Goal: Task Accomplishment & Management: Complete application form

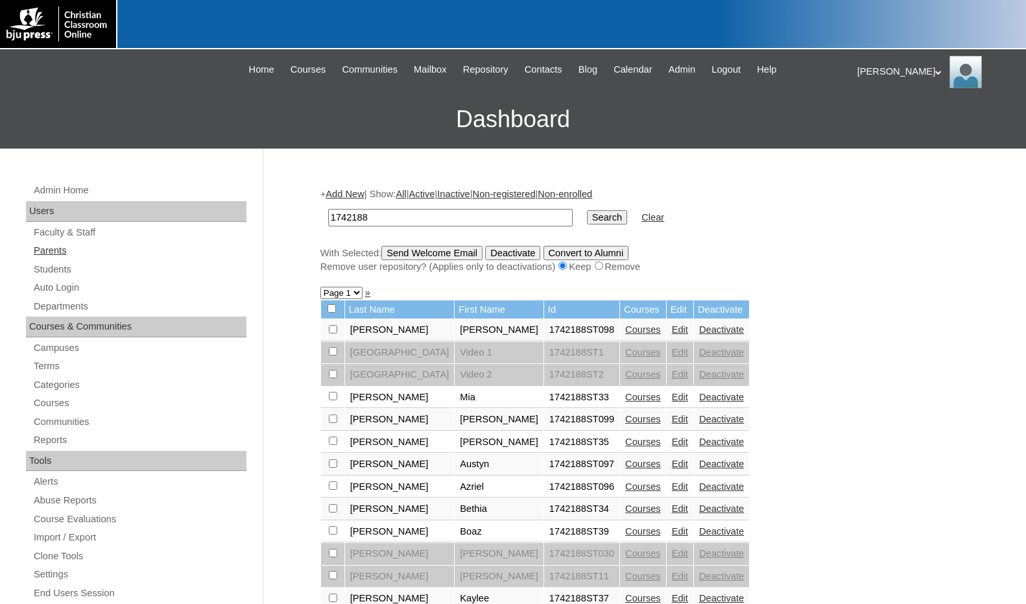
click at [70, 254] on link "Parents" at bounding box center [139, 251] width 214 height 16
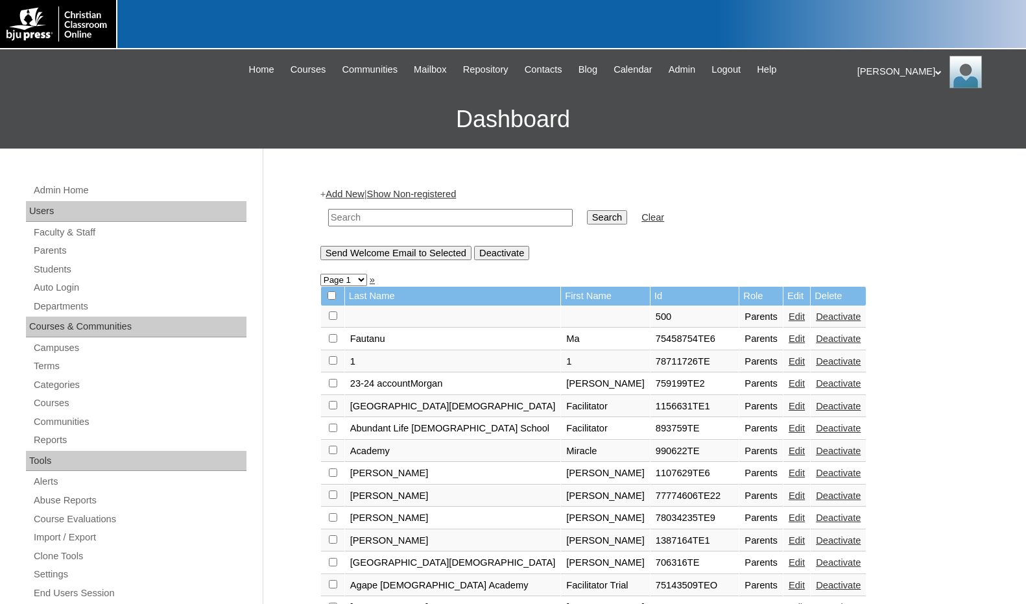
click at [407, 211] on input "text" at bounding box center [450, 218] width 245 height 18
drag, startPoint x: 406, startPoint y: 211, endPoint x: 274, endPoint y: 200, distance: 132.8
type input "709688"
click at [587, 218] on input "Search" at bounding box center [607, 217] width 40 height 14
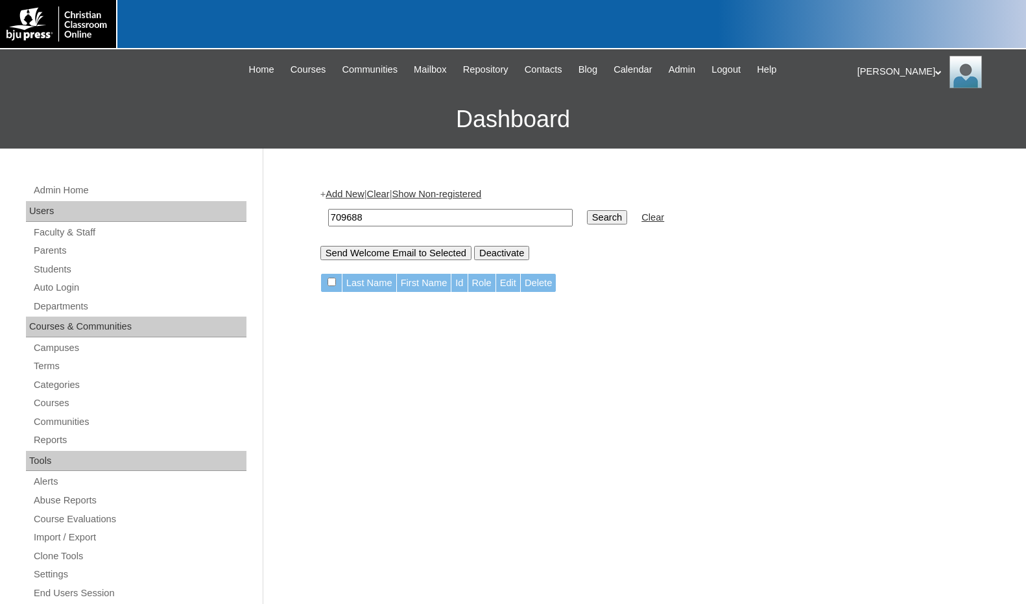
drag, startPoint x: 358, startPoint y: 194, endPoint x: 367, endPoint y: 202, distance: 12.4
click at [358, 194] on link "Add New" at bounding box center [345, 194] width 38 height 10
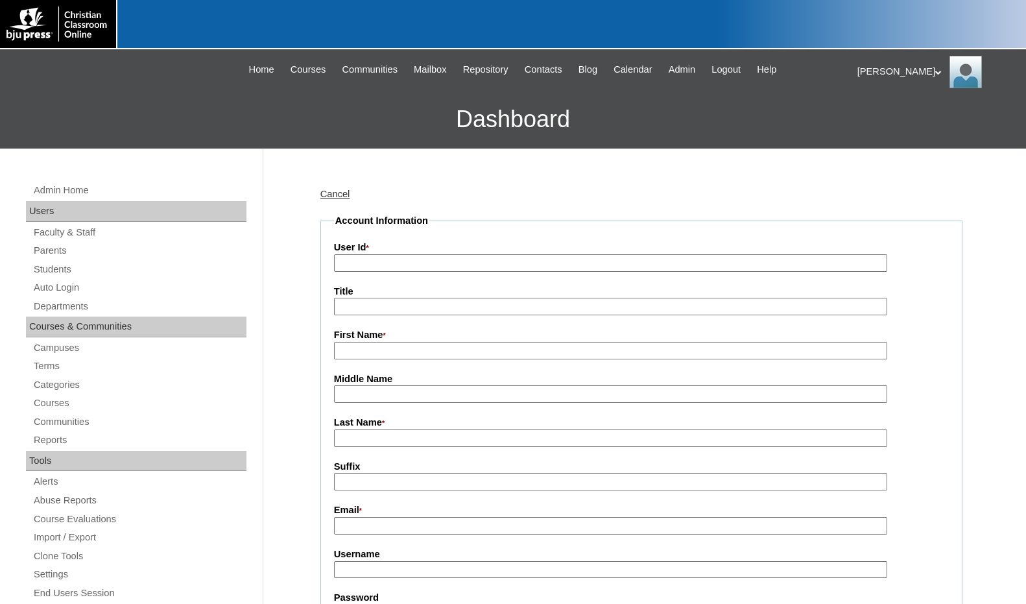
click at [419, 252] on label "User Id *" at bounding box center [641, 248] width 615 height 14
click at [419, 254] on input "User Id *" at bounding box center [610, 263] width 553 height 18
click at [448, 261] on input "User Id *" at bounding box center [610, 263] width 553 height 18
paste input "709688"
type input "709688TE"
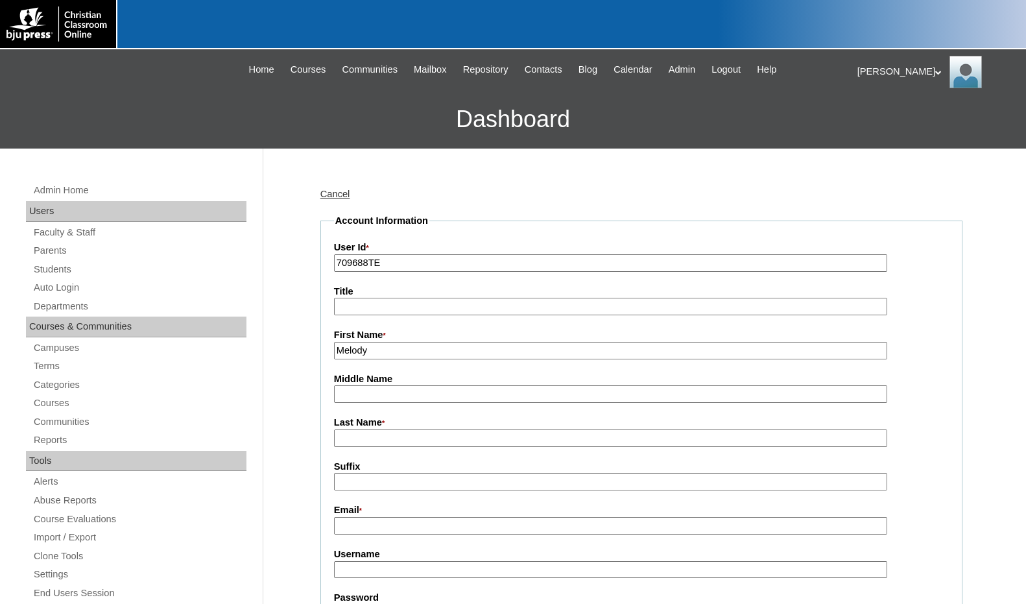
type input "Melody"
type input "[PERSON_NAME] Trial"
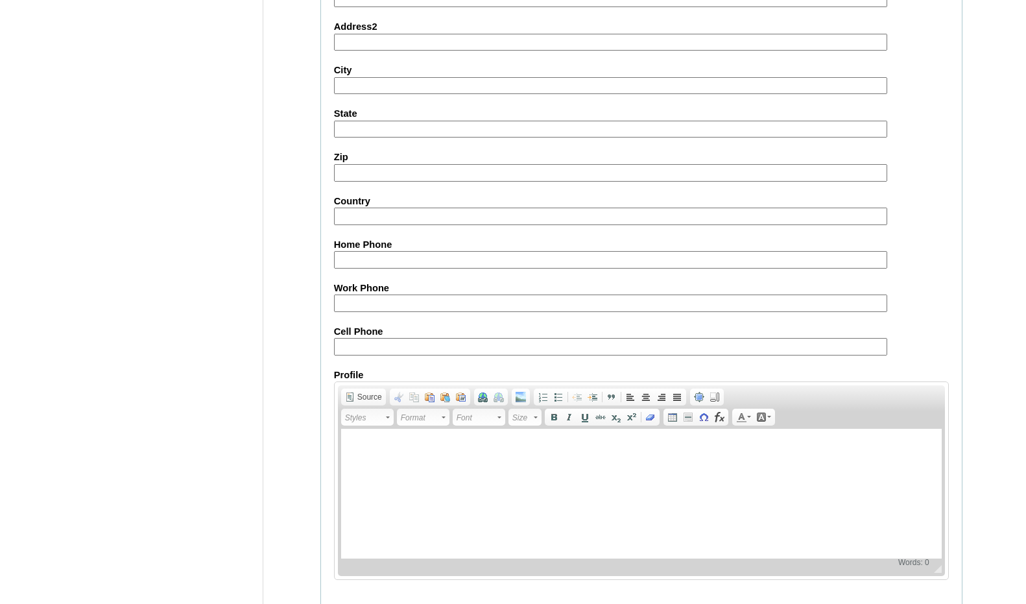
scroll to position [1149, 0]
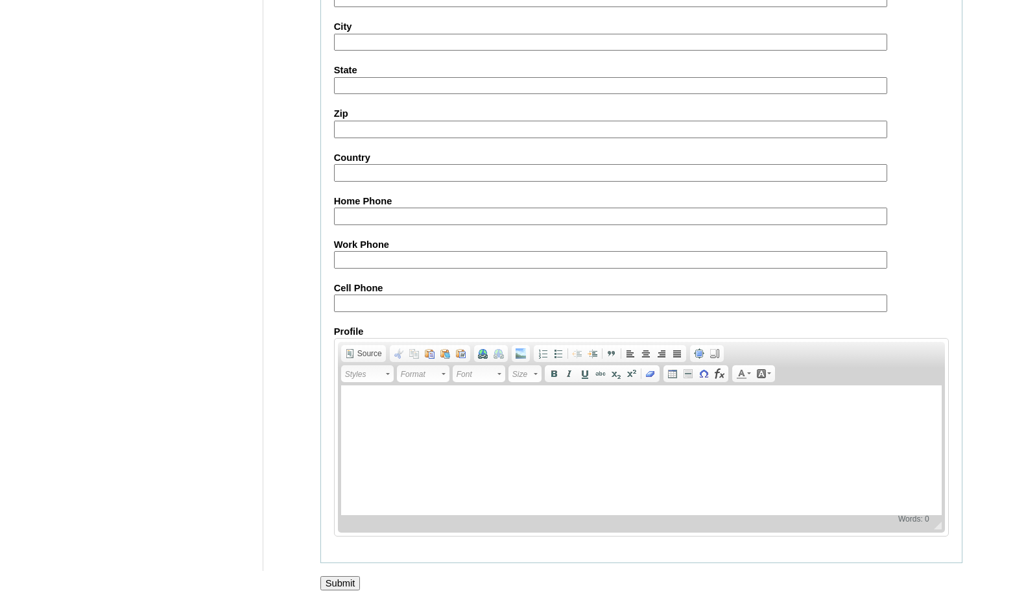
type input "melody.bruffey@fbcrosemount.org"
click at [332, 584] on input "Submit" at bounding box center [340, 583] width 40 height 14
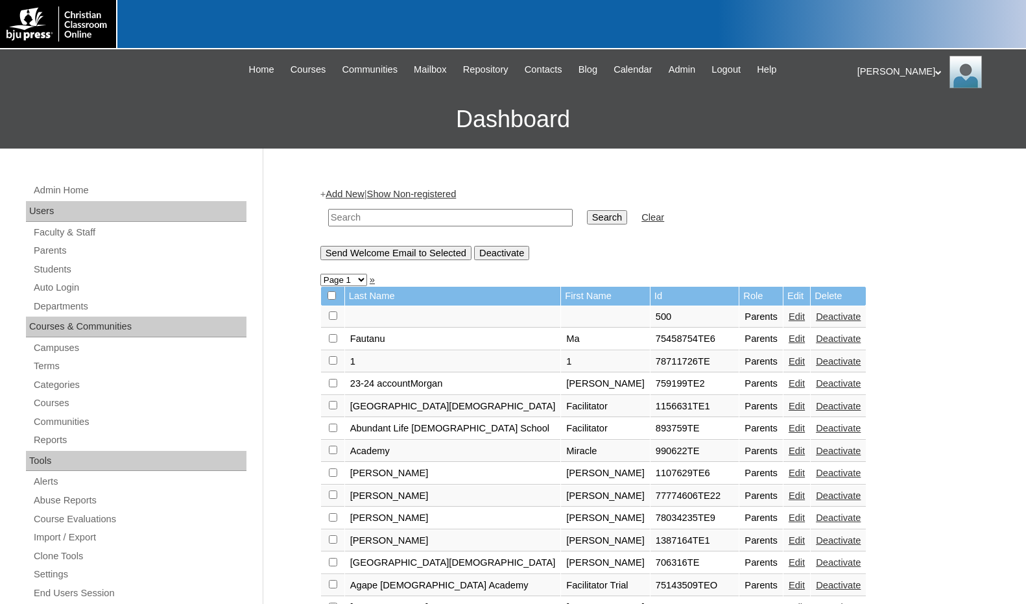
click at [435, 219] on input "text" at bounding box center [450, 218] width 245 height 18
paste input "709688"
type input "709688"
click at [587, 216] on input "Search" at bounding box center [607, 217] width 40 height 14
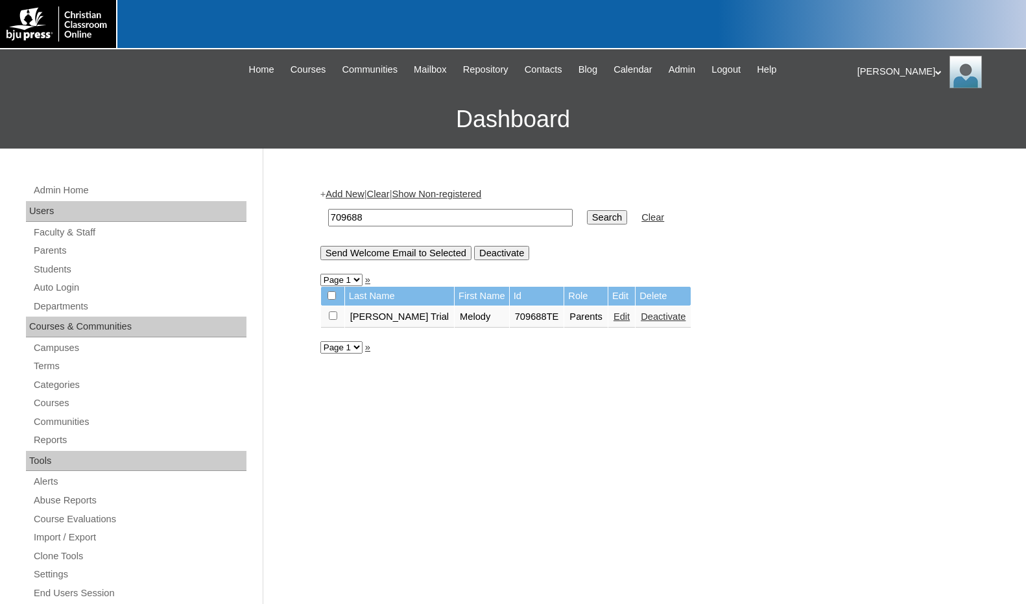
click at [337, 318] on input "checkbox" at bounding box center [333, 315] width 8 height 8
checkbox input "true"
click at [389, 253] on input "Send Welcome Email to Selected" at bounding box center [395, 253] width 151 height 14
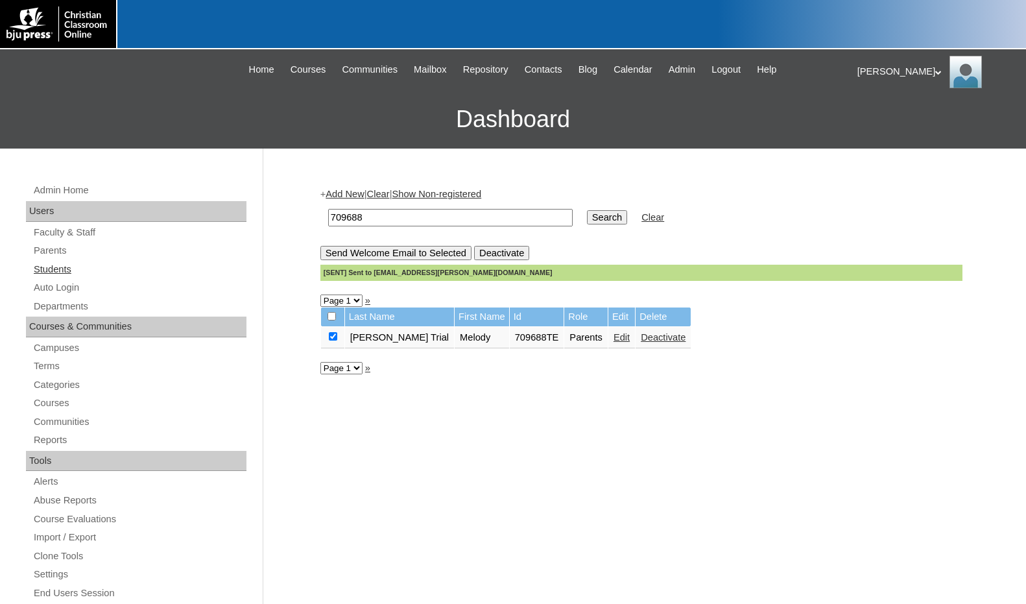
click at [85, 277] on link "Students" at bounding box center [139, 269] width 214 height 16
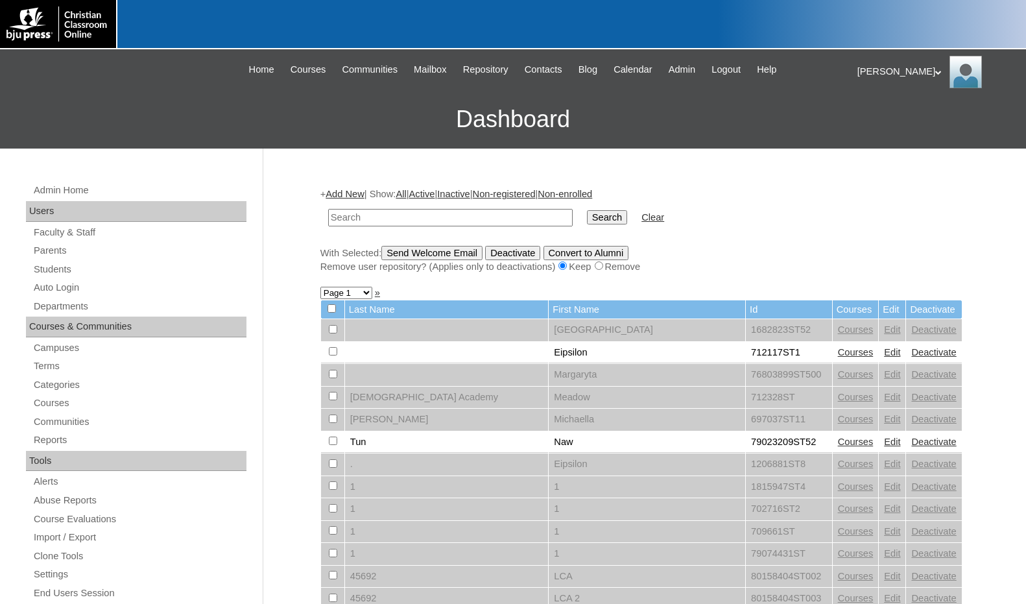
click at [354, 191] on link "Add New" at bounding box center [345, 194] width 38 height 10
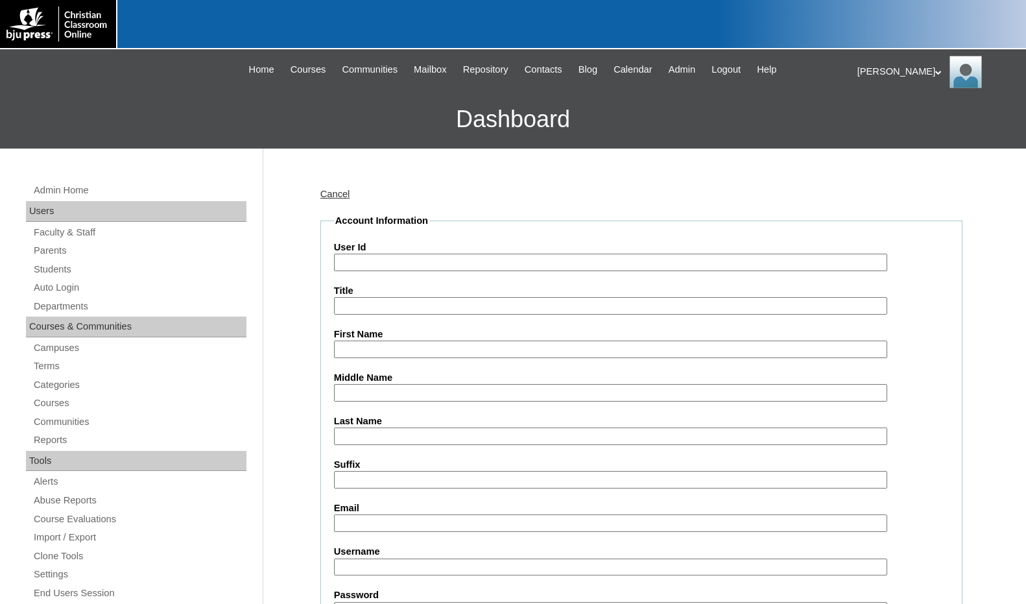
click at [372, 265] on input "User Id" at bounding box center [610, 263] width 553 height 18
paste input "709688"
type input "709688ST"
type input "Student Trial"
type input "Trial"
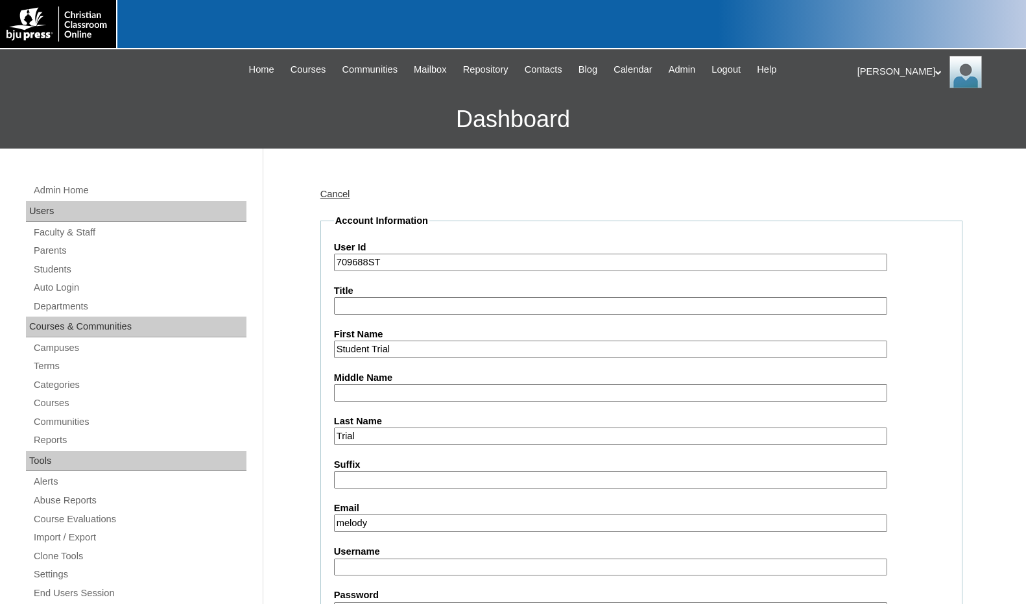
type input "melody.bruffey@fbcrosemount.org"
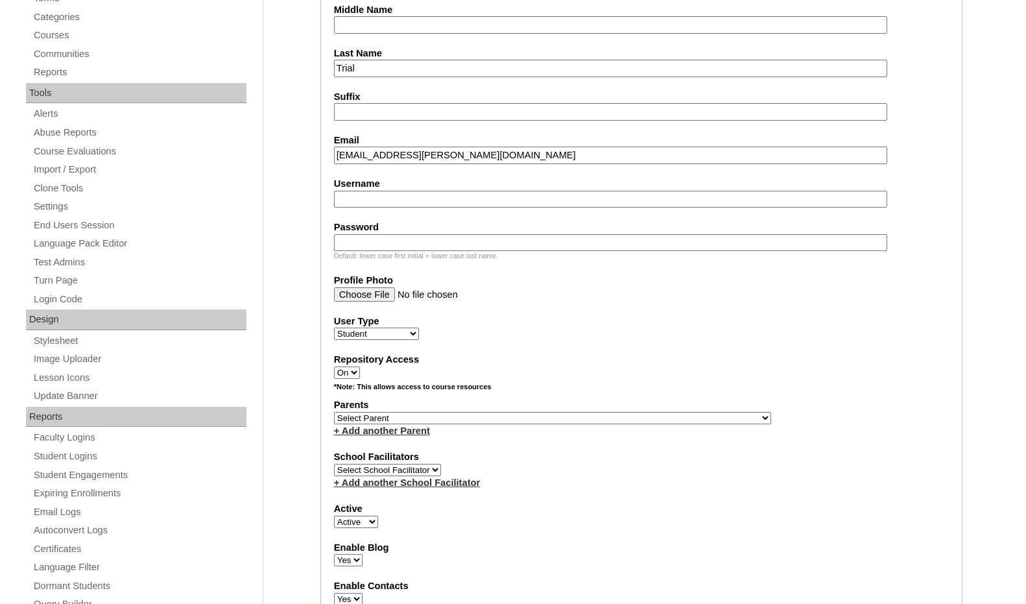
scroll to position [389, 0]
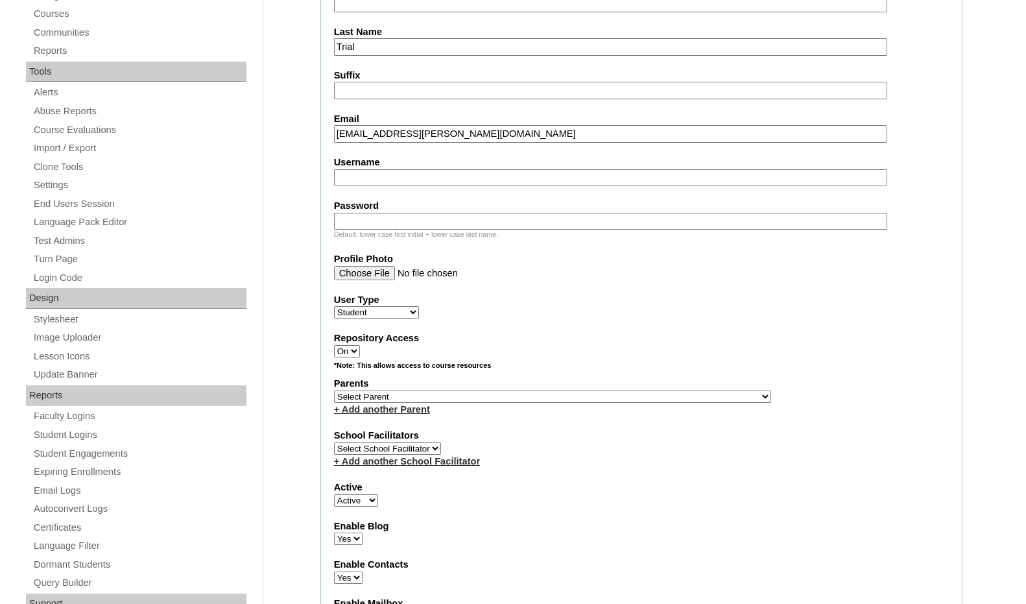
click at [611, 397] on select "Select Parent , Fautanu, Ma 1, 1 23-24 accountMorgan, Jason 6th Street Mennonit…" at bounding box center [552, 397] width 437 height 12
select select "37204"
click at [629, 397] on div "Parents Select Parent , Fautanu, Ma 1, 1 23-24 accountMorgan, Jason 6th Street …" at bounding box center [641, 396] width 615 height 39
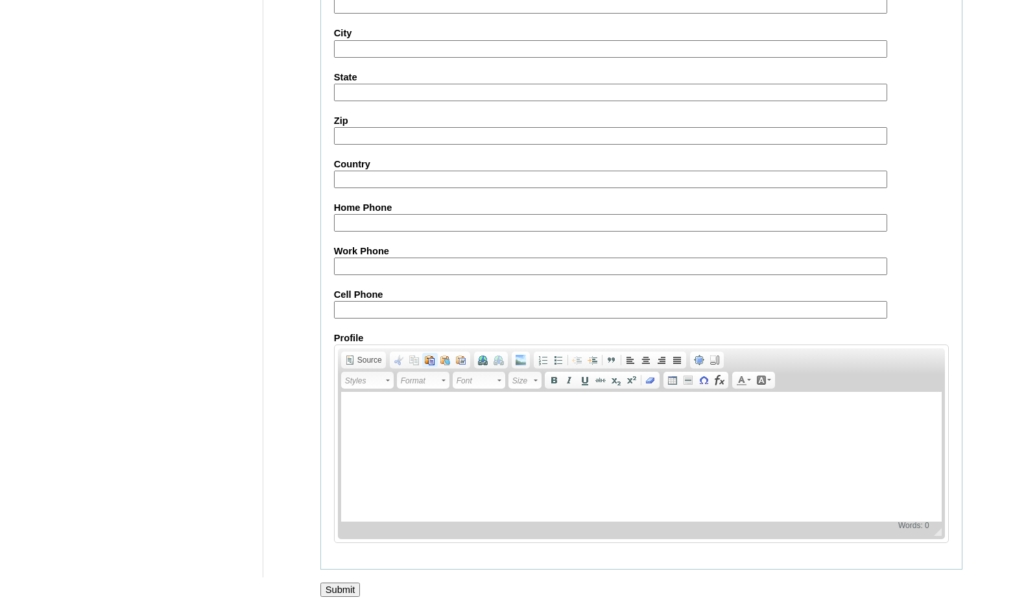
scroll to position [1370, 0]
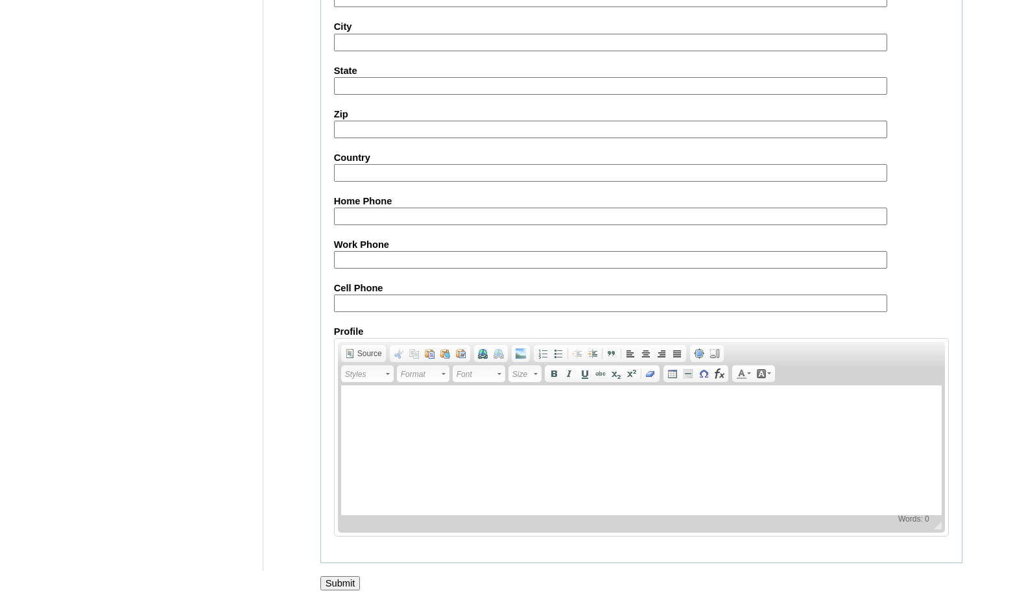
click at [345, 583] on input "Submit" at bounding box center [340, 583] width 40 height 14
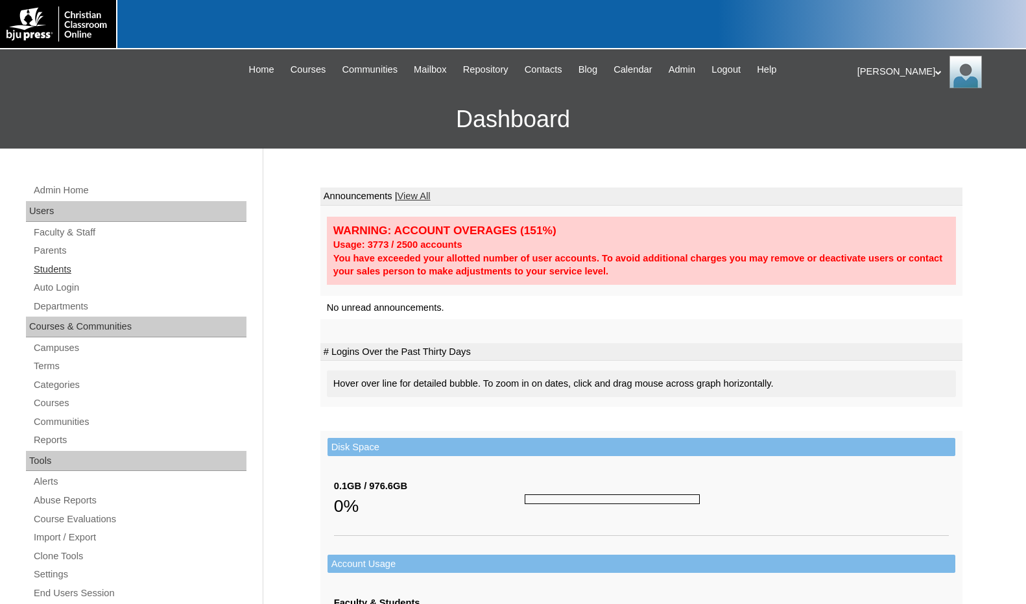
click at [73, 270] on link "Students" at bounding box center [139, 269] width 214 height 16
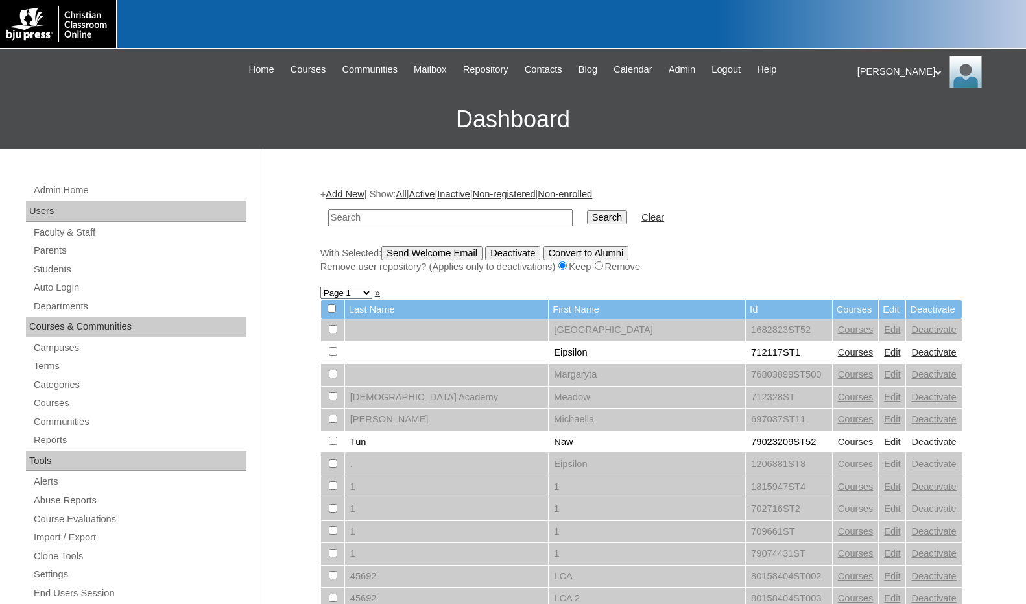
click at [470, 211] on input "text" at bounding box center [450, 218] width 245 height 18
type input "80090335"
click at [587, 220] on input "Search" at bounding box center [607, 217] width 40 height 14
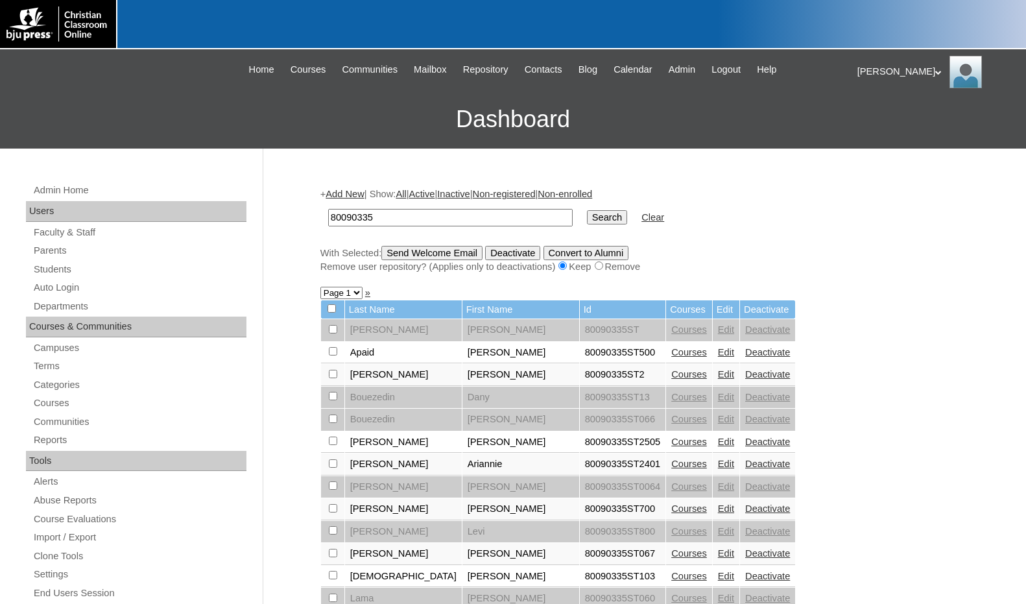
click at [671, 378] on link "Courses" at bounding box center [689, 374] width 36 height 10
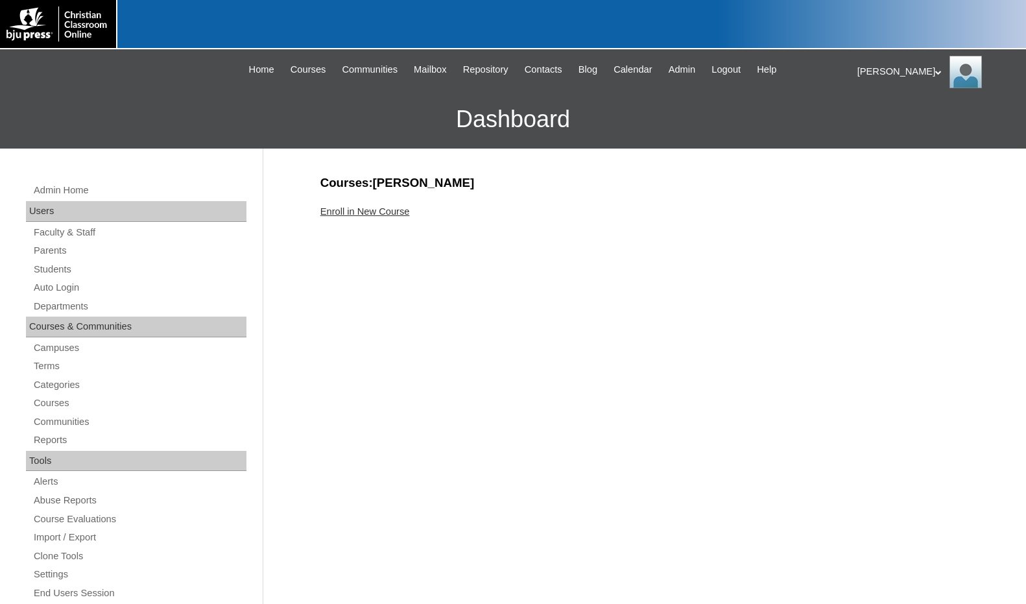
click at [387, 211] on link "Enroll in New Course" at bounding box center [365, 211] width 90 height 10
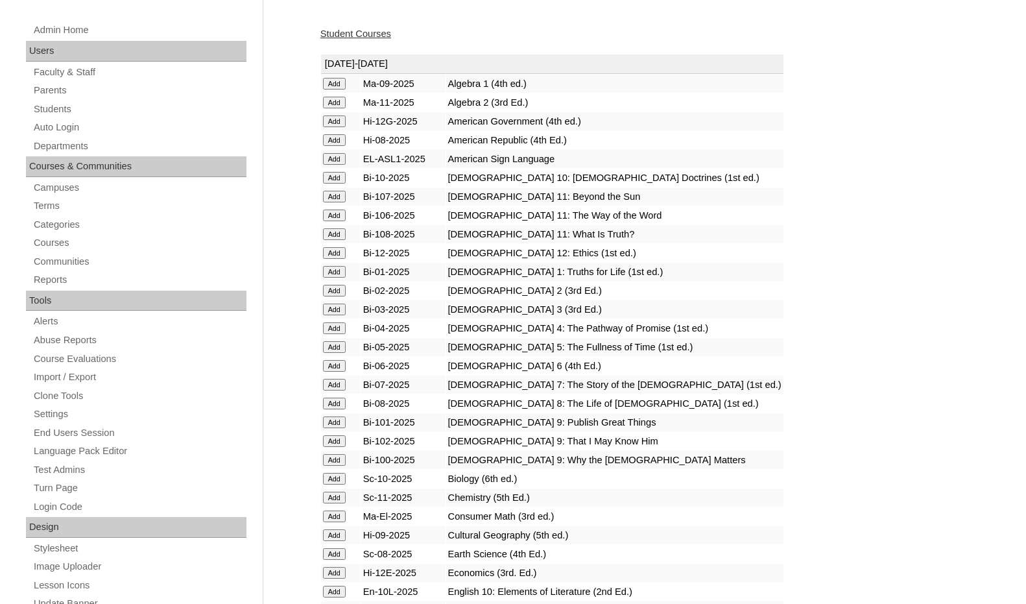
scroll to position [195, 0]
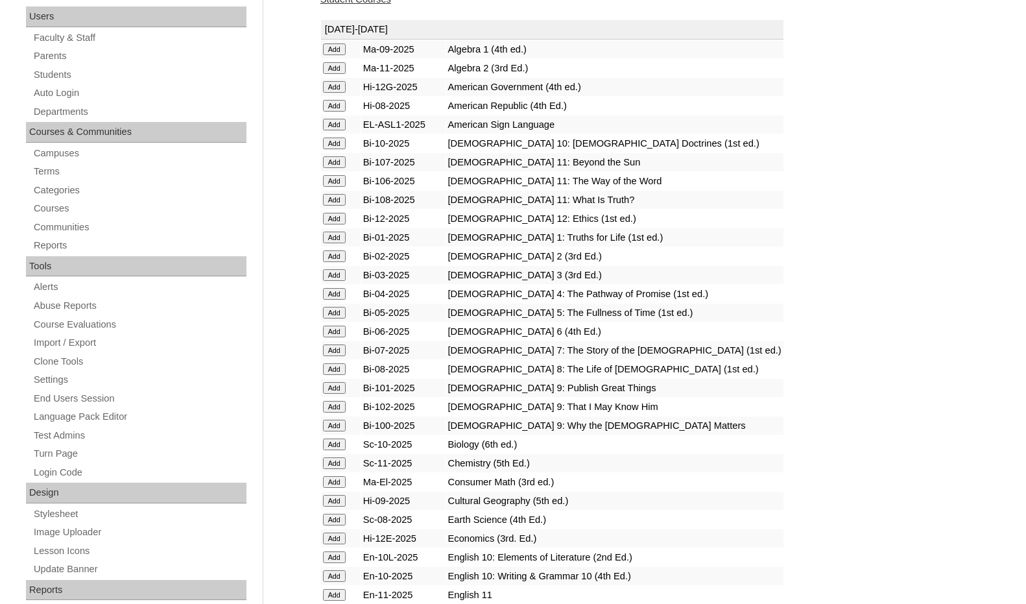
click at [334, 55] on input "Add" at bounding box center [334, 49] width 23 height 12
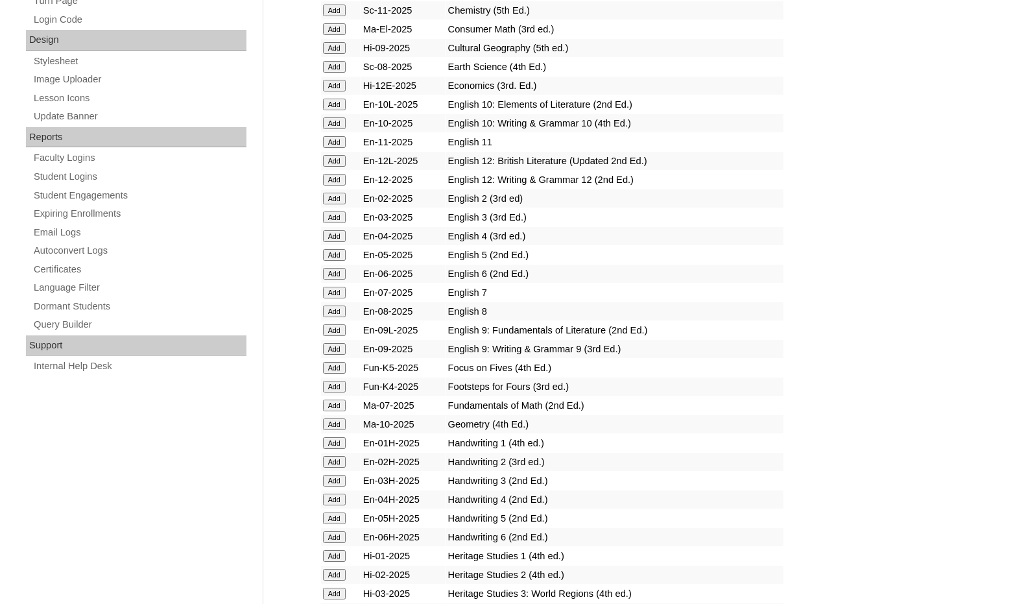
scroll to position [649, 0]
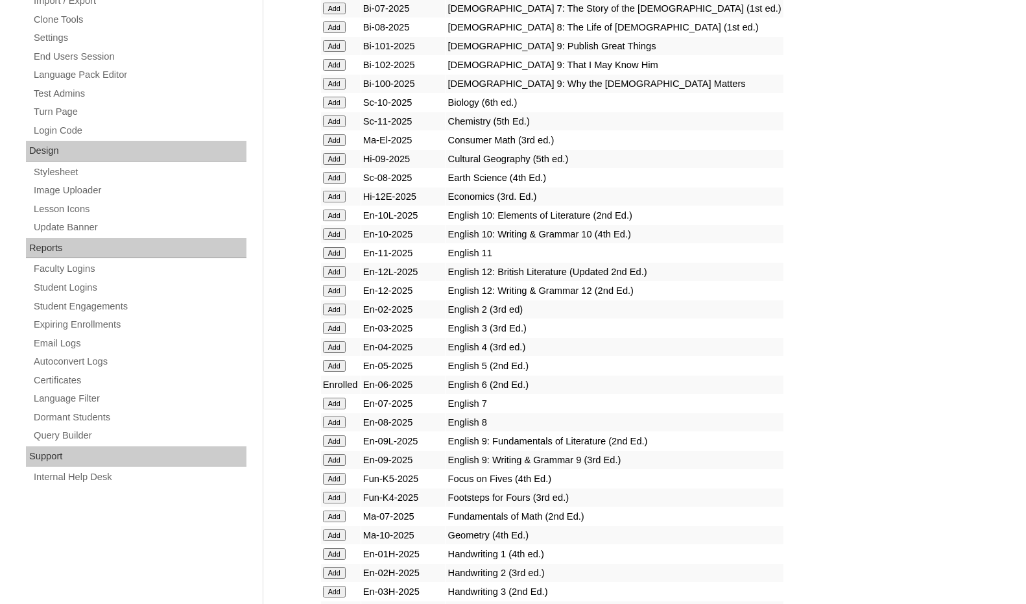
scroll to position [778, 0]
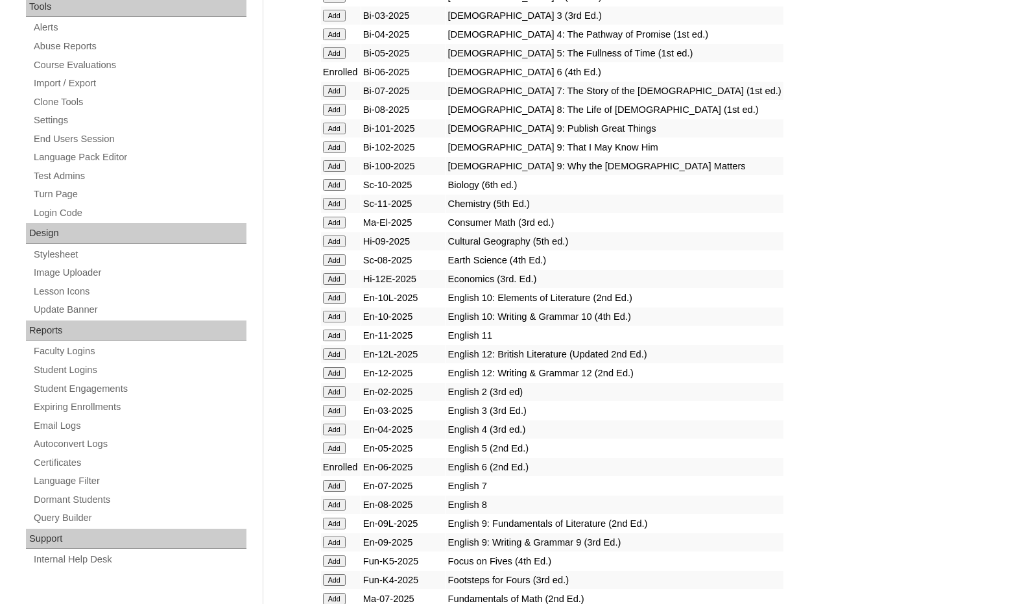
scroll to position [908, 0]
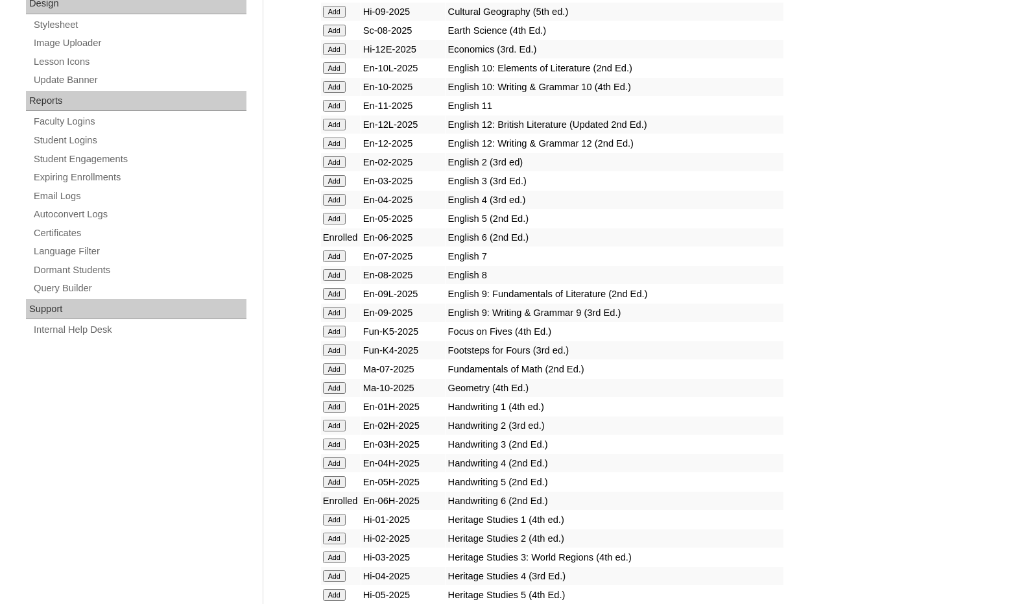
scroll to position [1038, 0]
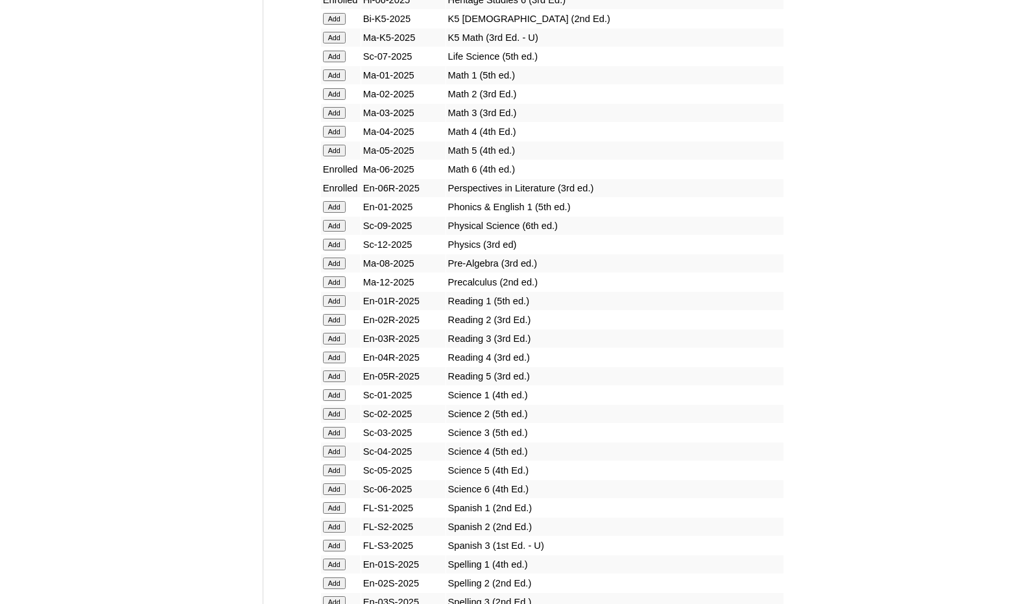
scroll to position [1362, 0]
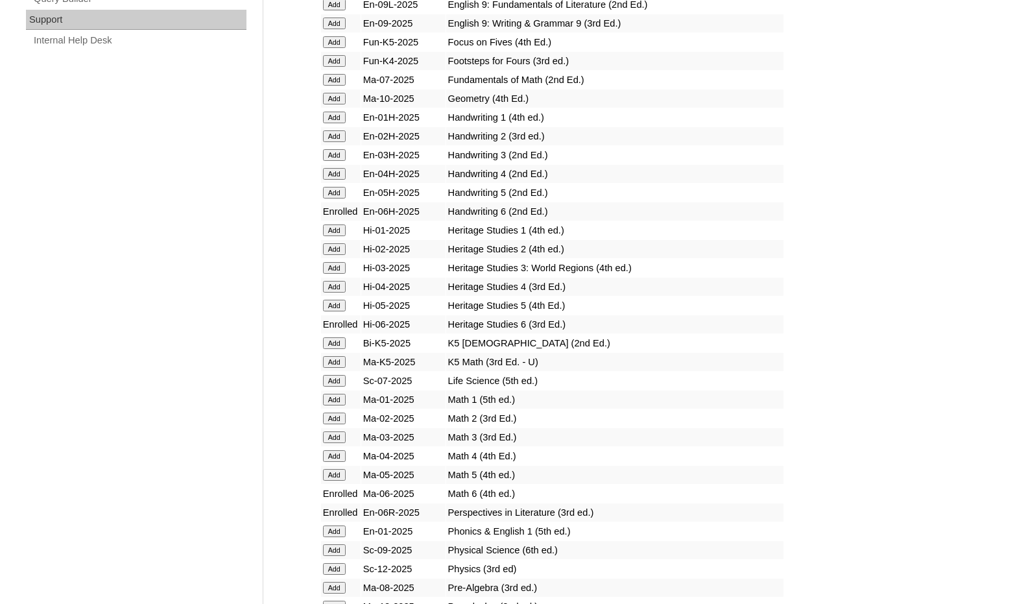
scroll to position [1427, 0]
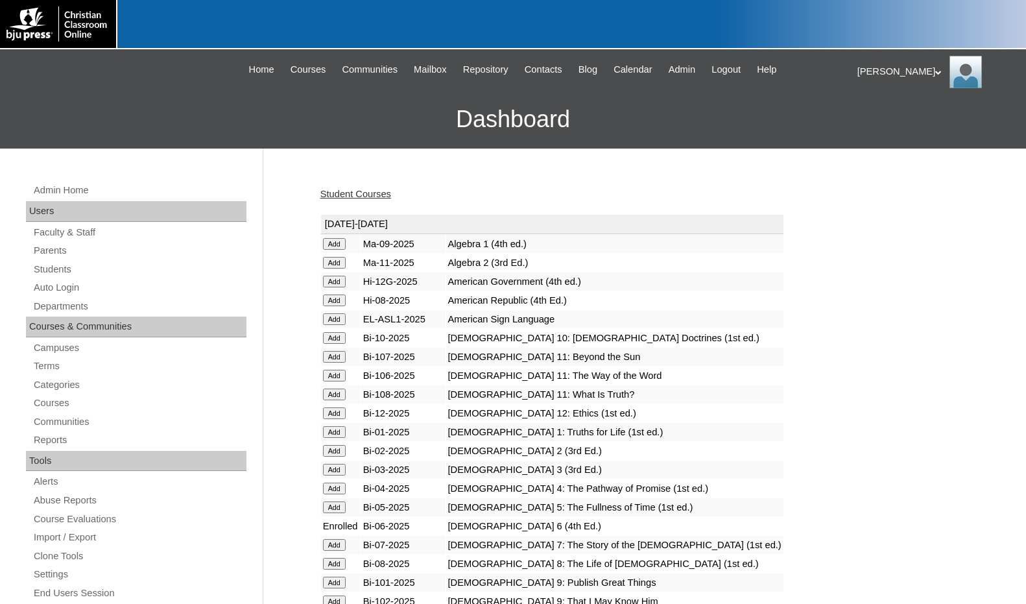
click at [360, 193] on link "Student Courses" at bounding box center [355, 194] width 71 height 10
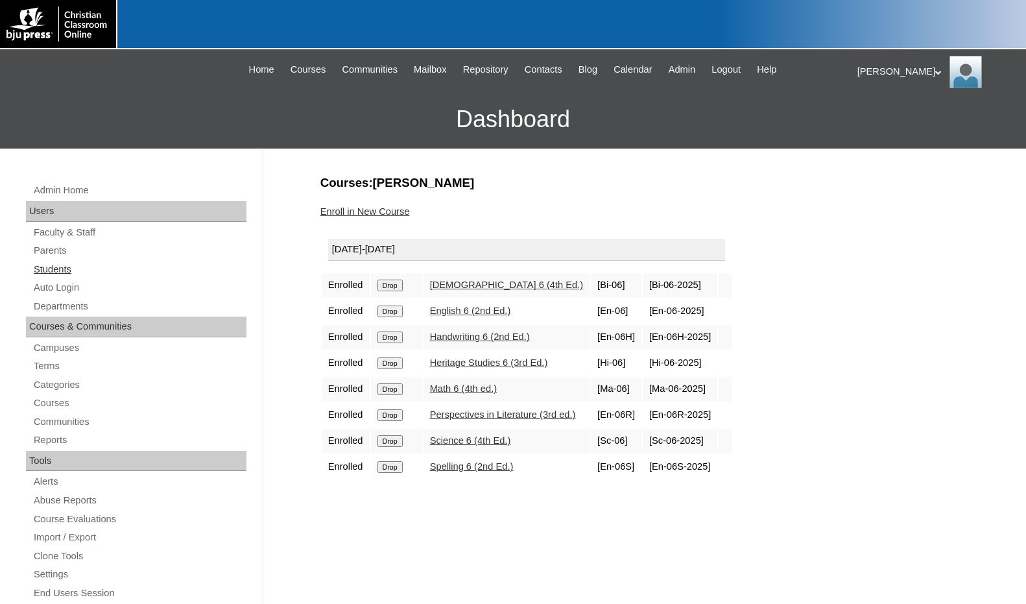
click at [51, 270] on link "Students" at bounding box center [139, 269] width 214 height 16
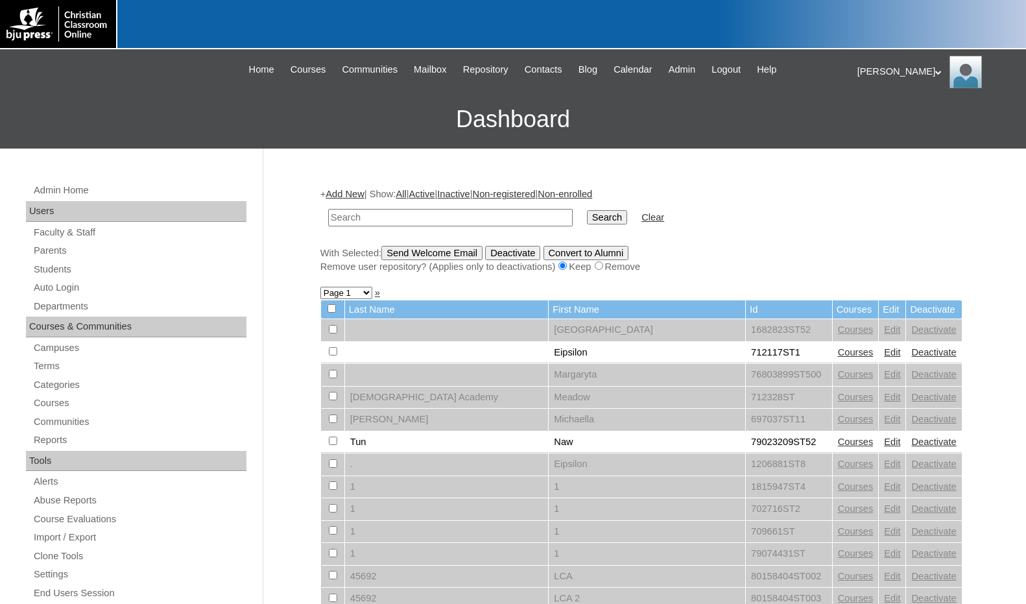
click at [352, 194] on link "Add New" at bounding box center [345, 194] width 38 height 10
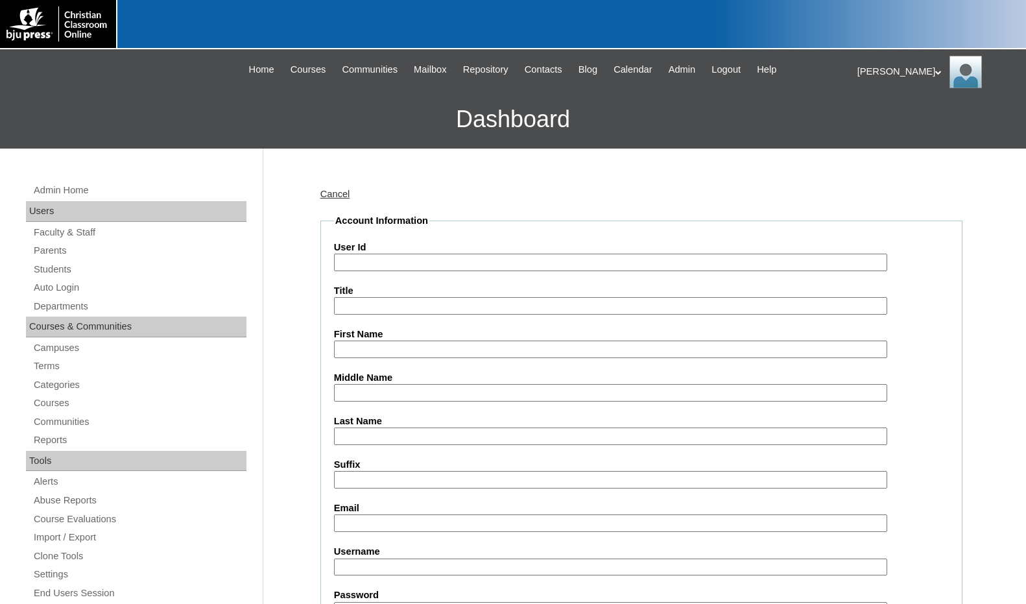
click at [371, 260] on input "User Id" at bounding box center [610, 263] width 553 height 18
paste input "80090335"
click at [417, 265] on input "80090335ST2" at bounding box center [610, 263] width 553 height 18
type input "80090335ST3"
type input "[PERSON_NAME]"
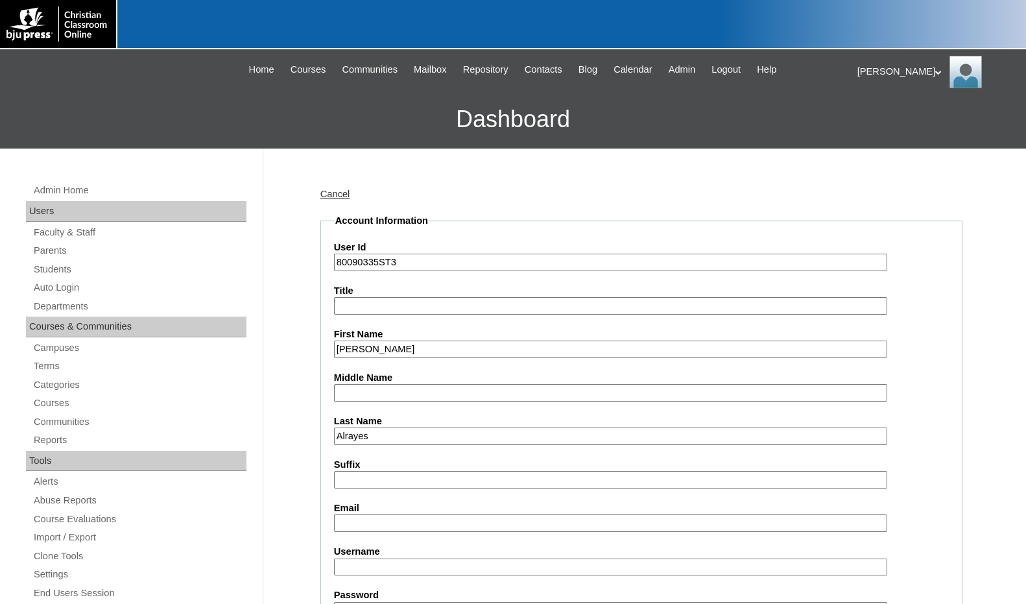
type input "Alrayes"
type input "[MEDICAL_DATA][EMAIL_ADDRESS][DOMAIN_NAME]"
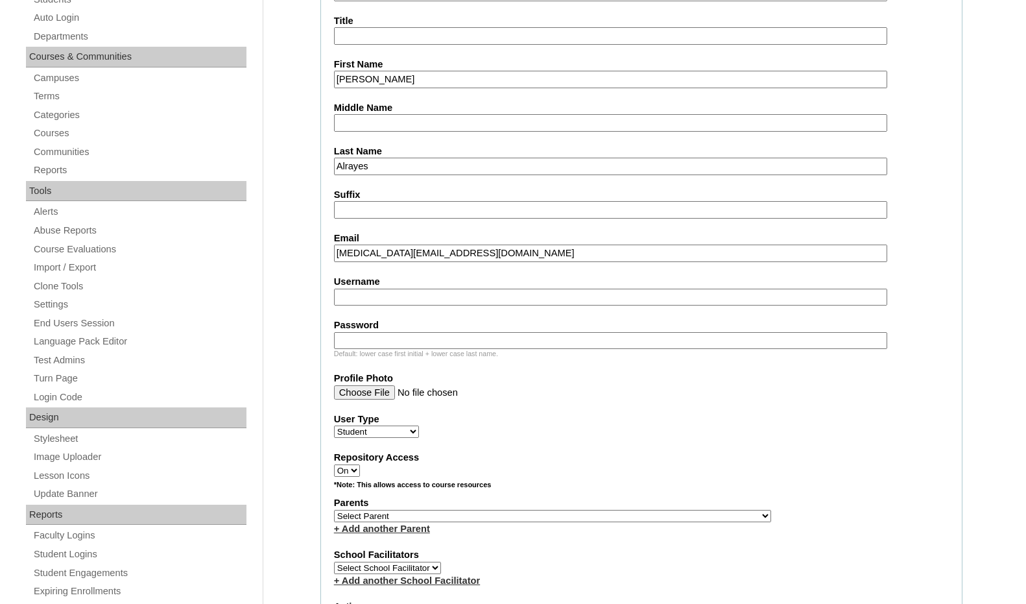
scroll to position [389, 0]
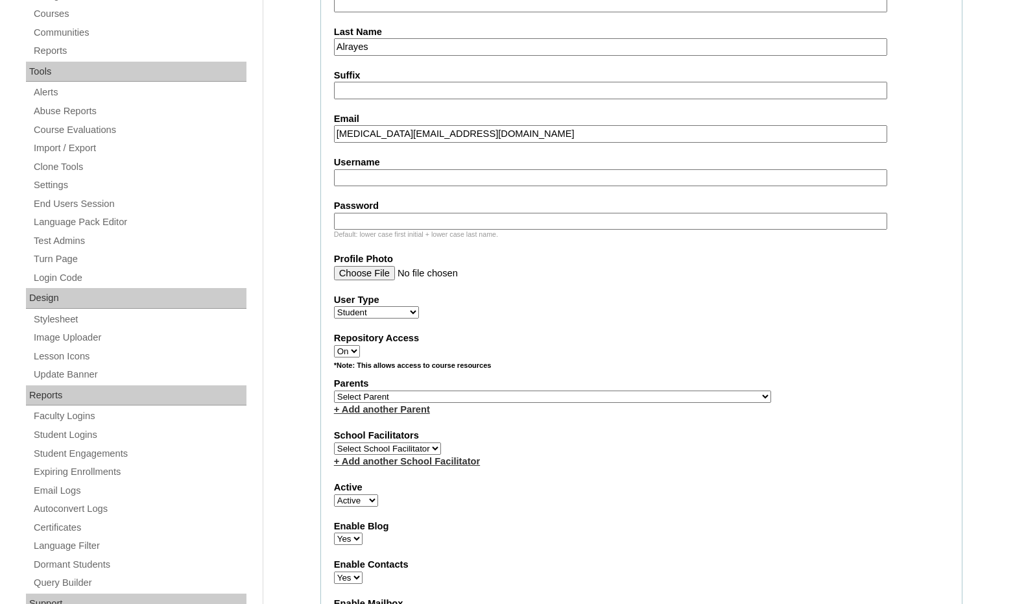
click at [622, 396] on select "Select Parent , [GEOGRAPHIC_DATA], Ma 1, 1 23-24 accountMorgan, [PERSON_NAME] 6…" at bounding box center [552, 397] width 437 height 12
select select "32453"
click at [640, 394] on div "Parents Select Parent , [GEOGRAPHIC_DATA], Ma 1, 1 23-24 accountMorgan, [PERSON…" at bounding box center [641, 396] width 615 height 39
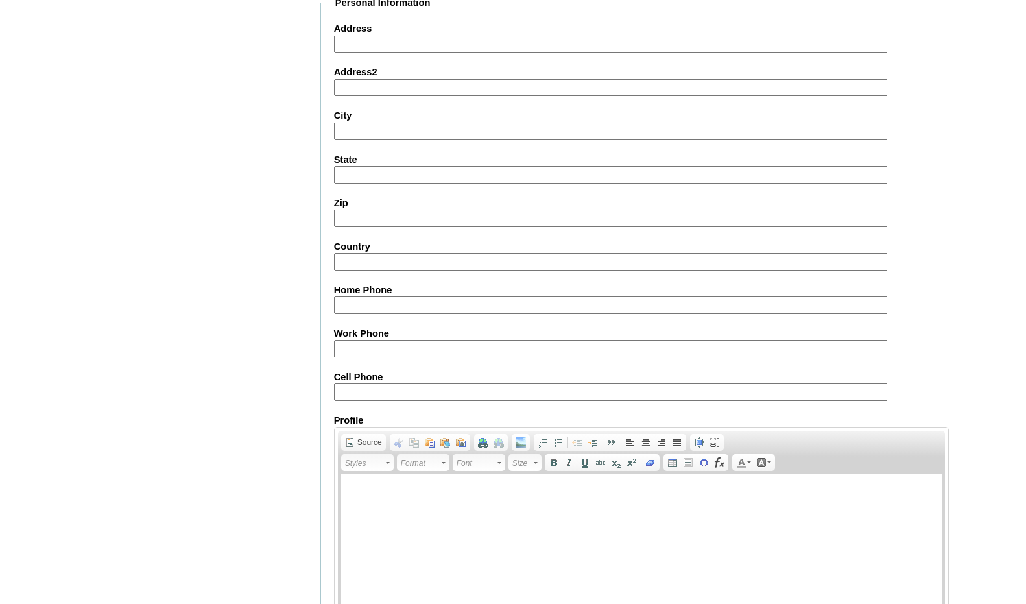
scroll to position [1370, 0]
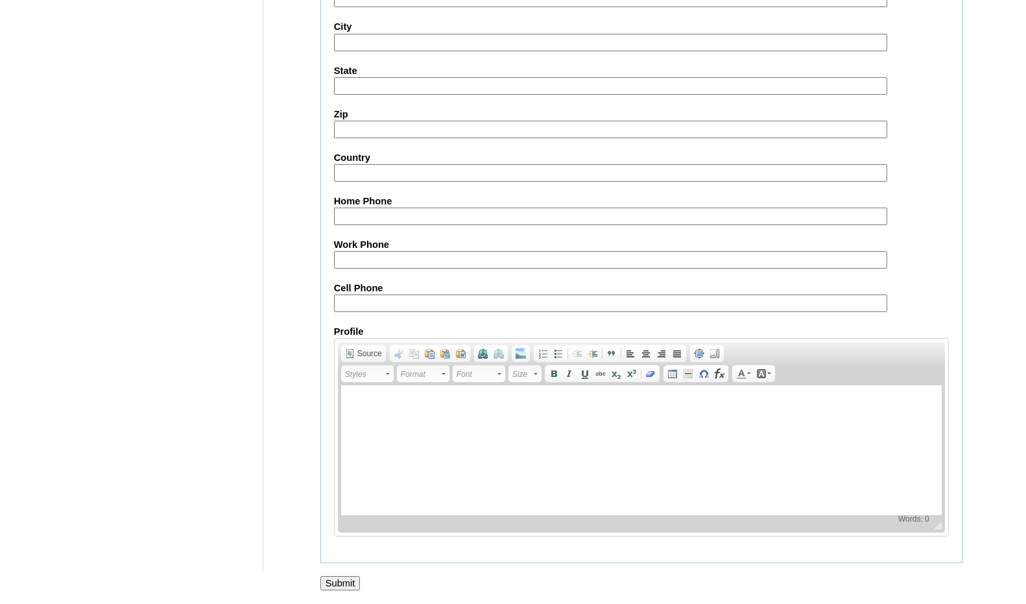
click at [330, 584] on input "Submit" at bounding box center [340, 583] width 40 height 14
